Goal: Transaction & Acquisition: Book appointment/travel/reservation

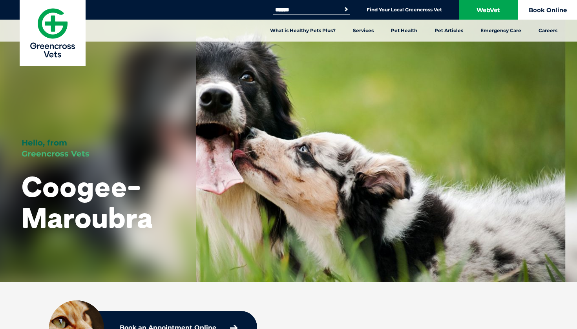
click at [538, 15] on link "Book Online" at bounding box center [547, 10] width 59 height 20
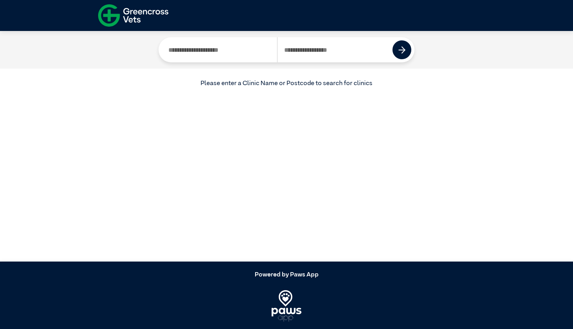
click at [223, 60] on input "Search by Clinic Name" at bounding box center [219, 49] width 115 height 25
type input "********"
click at [395, 49] on button at bounding box center [402, 49] width 19 height 19
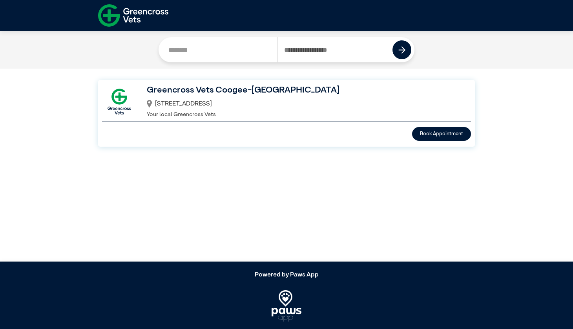
click at [232, 93] on h3 "Greencross Vets Coogee-[GEOGRAPHIC_DATA]" at bounding box center [304, 90] width 314 height 13
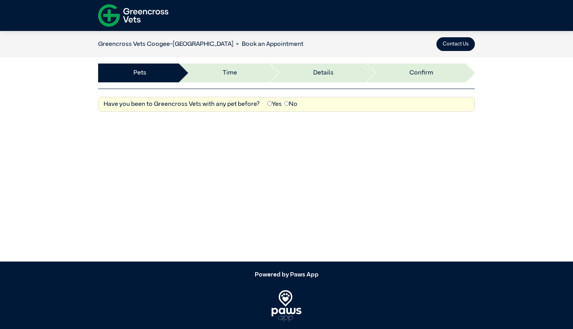
click at [273, 104] on label "Yes" at bounding box center [274, 104] width 15 height 9
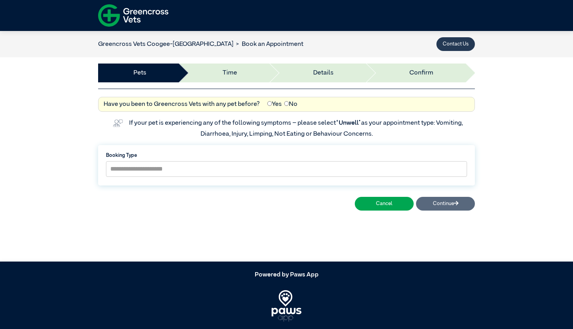
click at [464, 43] on button "Contact Us" at bounding box center [455, 44] width 38 height 14
